Goal: Find specific page/section: Find specific page/section

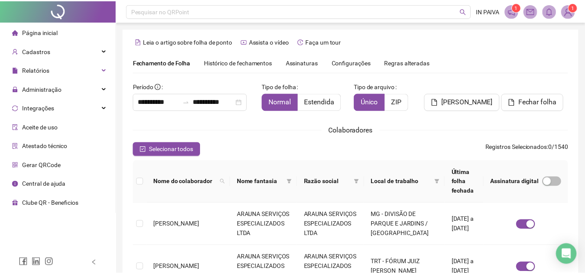
scroll to position [40, 0]
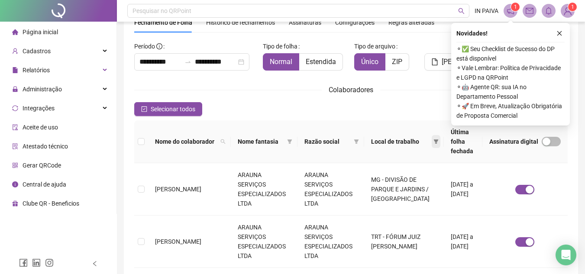
click at [432, 135] on span at bounding box center [436, 141] width 9 height 13
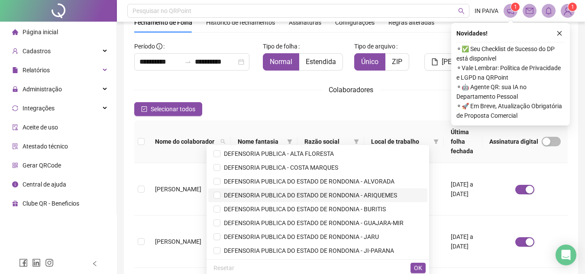
click at [405, 193] on span "DEFENSORIA PUBLICA DO ESTADO DE RONDONIA - ARIQUEMES" at bounding box center [317, 196] width 209 height 10
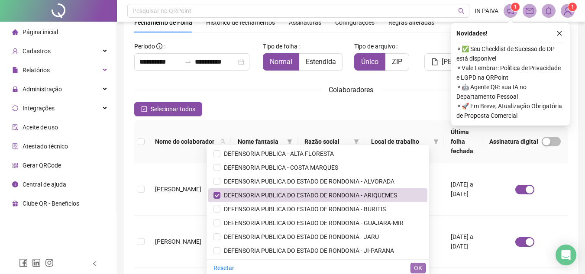
click at [416, 265] on span "OK" at bounding box center [418, 268] width 8 height 10
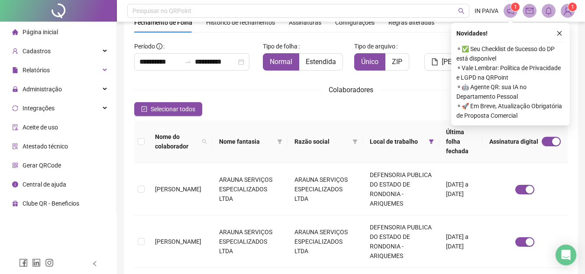
click at [557, 39] on div "Novidades ! ⚬ ✅ Seu Checklist de Sucesso do DP está disponível ⚬ Vale Lembrar: …" at bounding box center [510, 74] width 119 height 103
click at [564, 29] on button "button" at bounding box center [559, 33] width 10 height 10
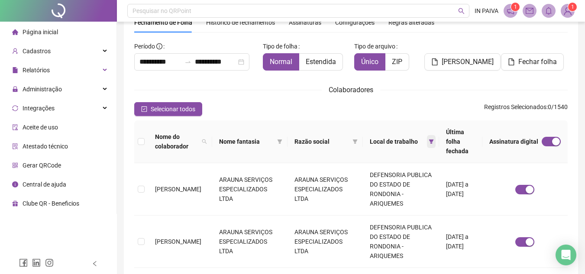
click at [427, 135] on span at bounding box center [431, 141] width 9 height 13
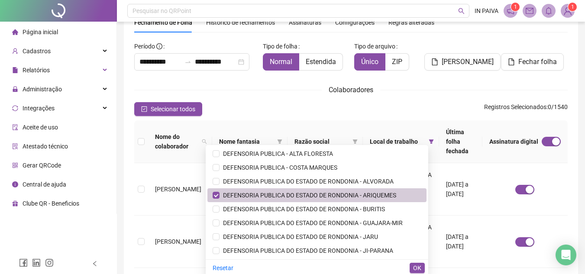
click at [327, 192] on span "DEFENSORIA PUBLICA DO ESTADO DE RONDONIA - ARIQUEMES" at bounding box center [308, 195] width 177 height 7
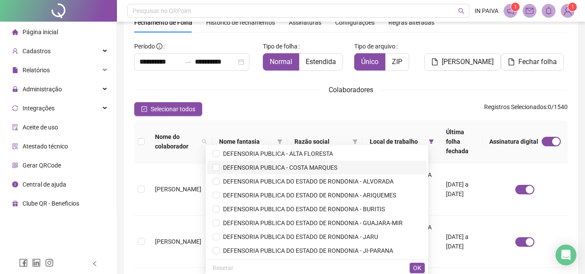
click at [333, 174] on li "DEFENSORIA PUBLICA - COSTA MARQUES" at bounding box center [316, 168] width 219 height 14
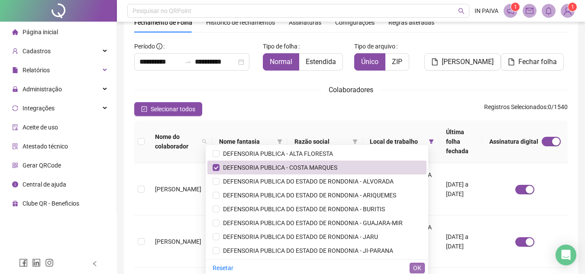
click at [422, 265] on button "OK" at bounding box center [417, 268] width 15 height 10
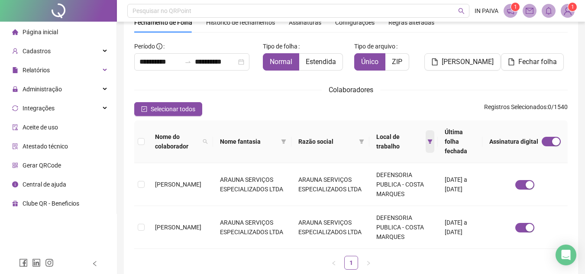
click at [427, 139] on icon "filter" at bounding box center [429, 141] width 5 height 5
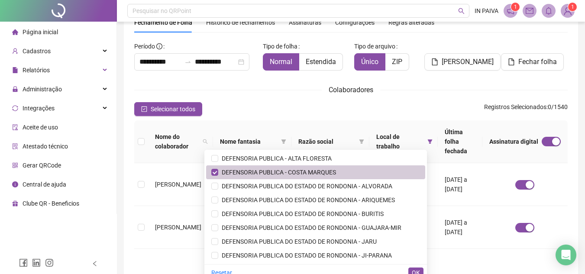
click at [300, 169] on span "DEFENSORIA PUBLICA - COSTA MARQUES" at bounding box center [277, 172] width 118 height 7
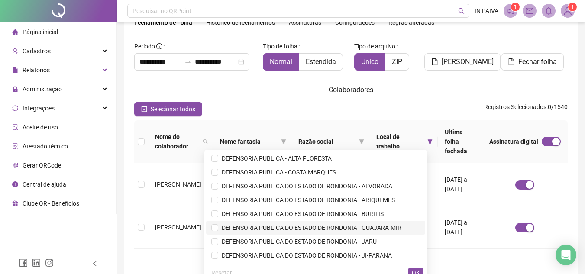
click at [368, 225] on span "DEFENSORIA PUBLICA DO ESTADO DE RONDONIA - GUAJARA-MIR" at bounding box center [309, 227] width 183 height 7
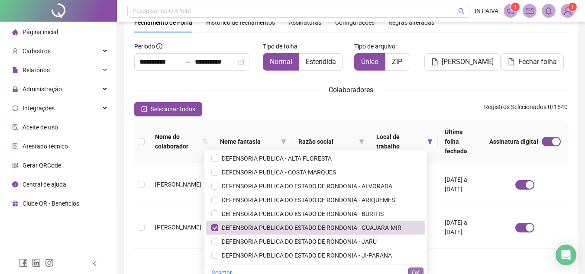
click at [419, 269] on span "OK" at bounding box center [416, 273] width 8 height 10
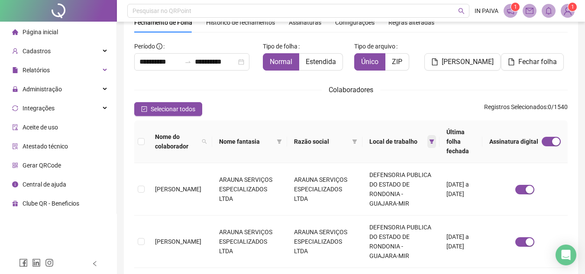
click at [429, 139] on icon "filter" at bounding box center [431, 141] width 5 height 5
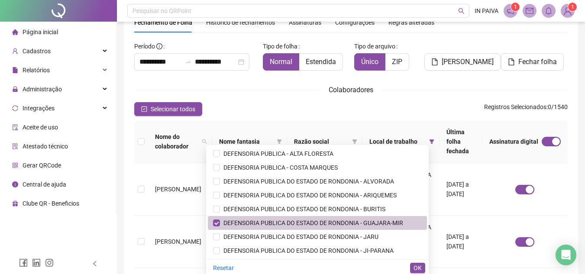
click at [309, 225] on span "DEFENSORIA PUBLICA DO ESTADO DE RONDONIA - GUAJARA-MIR" at bounding box center [311, 223] width 183 height 7
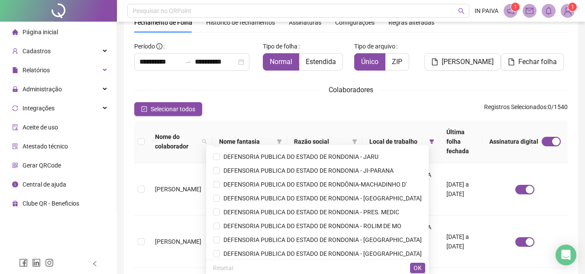
scroll to position [81, 0]
click at [391, 182] on span "DEFENSORIA PUBLICA DO ESTADO DE RONDÔNIA-MACHADINHO D'" at bounding box center [313, 183] width 187 height 7
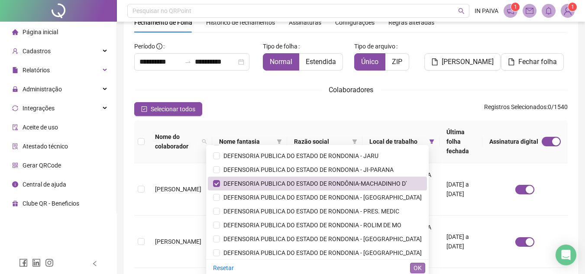
click at [420, 264] on span "OK" at bounding box center [417, 268] width 8 height 10
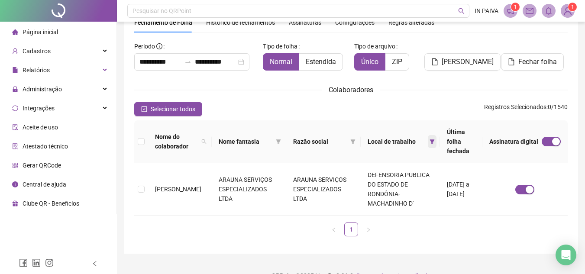
click at [430, 139] on icon "filter" at bounding box center [432, 141] width 5 height 4
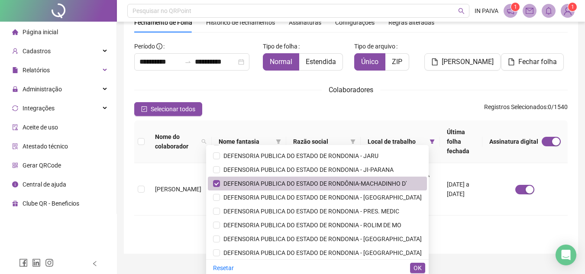
click at [366, 185] on span "DEFENSORIA PUBLICA DO ESTADO DE RONDÔNIA-MACHADINHO D'" at bounding box center [313, 183] width 187 height 7
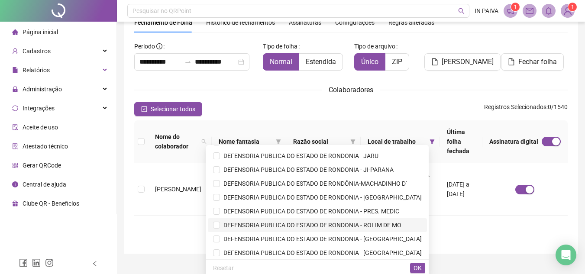
click at [381, 229] on span "DEFENSORIA PUBLICA DO ESTADO DE RONDONIA - ROLIM DE MO" at bounding box center [317, 225] width 209 height 10
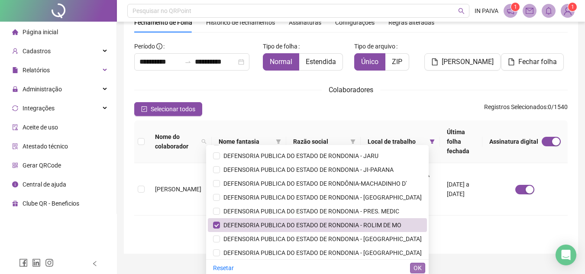
click at [418, 266] on span "OK" at bounding box center [417, 268] width 8 height 10
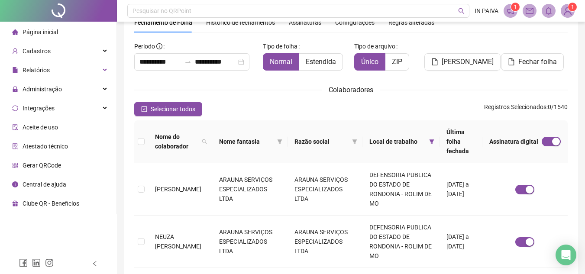
scroll to position [100, 0]
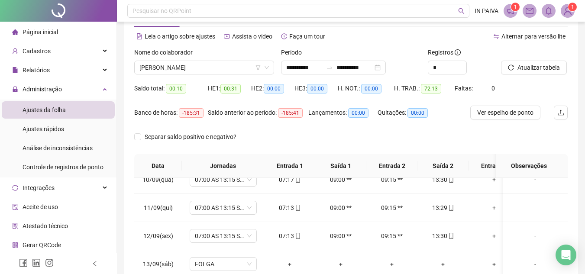
scroll to position [30, 0]
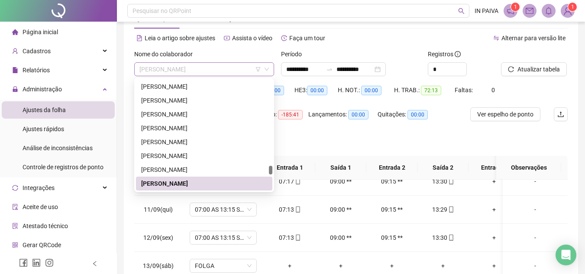
click at [192, 74] on span "[PERSON_NAME]" at bounding box center [203, 69] width 129 height 13
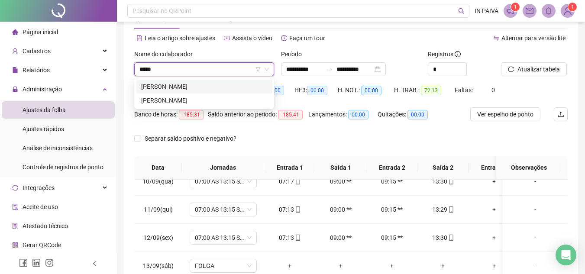
scroll to position [0, 0]
type input "*******"
click at [195, 100] on div "[PERSON_NAME]" at bounding box center [204, 101] width 126 height 10
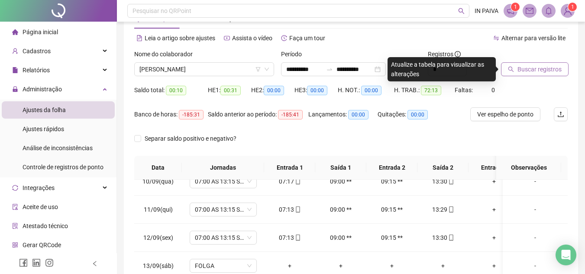
click at [537, 75] on button "Buscar registros" at bounding box center [535, 69] width 68 height 14
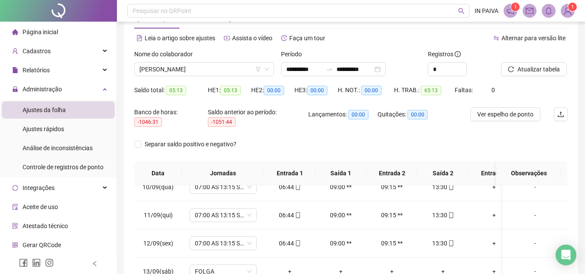
scroll to position [174, 0]
